Goal: Check status: Check status

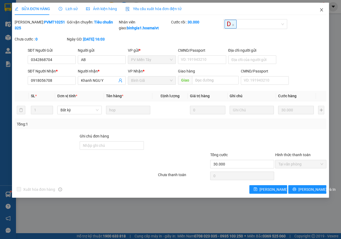
click at [322, 11] on icon "close" at bounding box center [321, 9] width 3 height 3
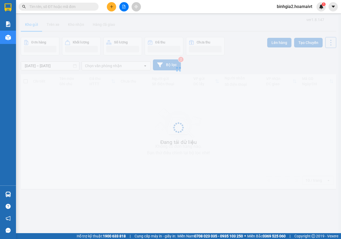
click at [48, 7] on input "text" at bounding box center [60, 7] width 63 height 6
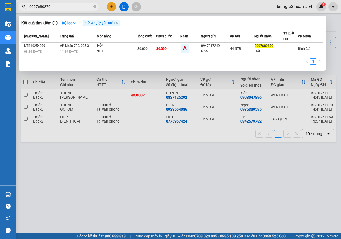
type input "0907680879"
